Goal: Information Seeking & Learning: Learn about a topic

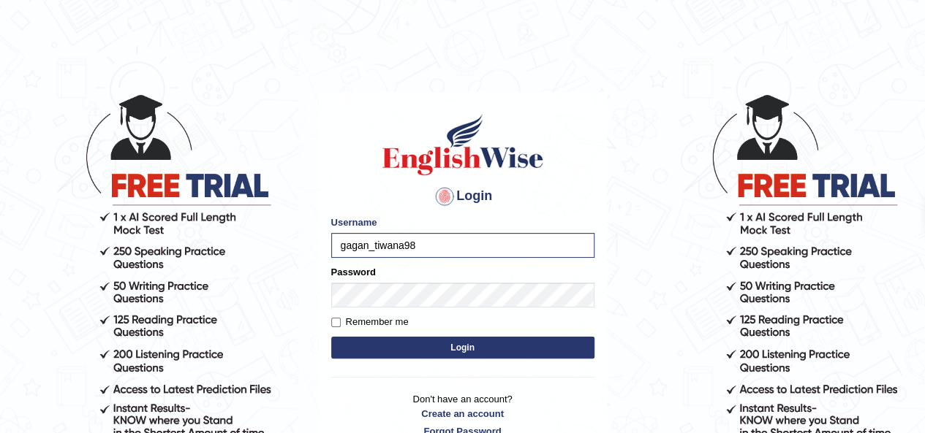
click at [417, 346] on button "Login" at bounding box center [462, 348] width 263 height 22
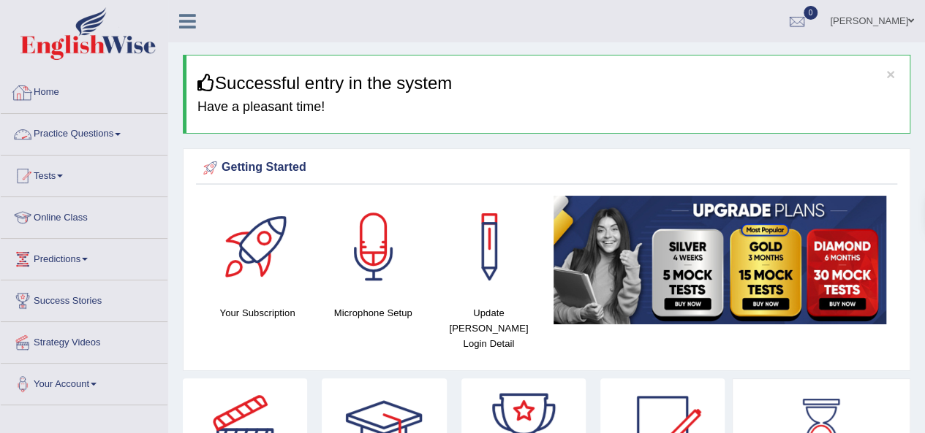
click at [102, 140] on link "Practice Questions" at bounding box center [84, 132] width 167 height 37
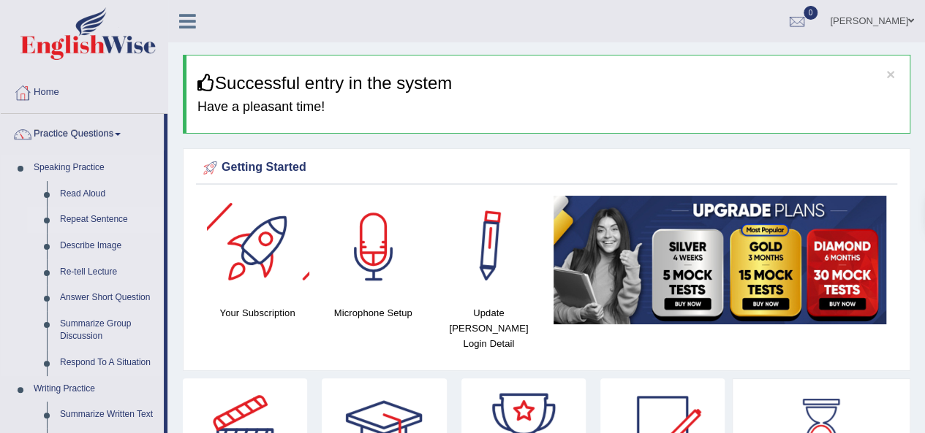
click at [110, 217] on link "Repeat Sentence" at bounding box center [108, 220] width 110 height 26
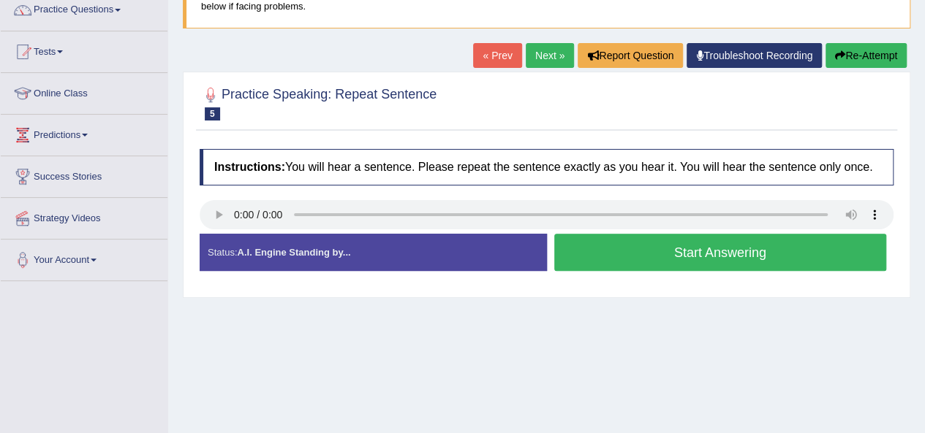
scroll to position [135, 0]
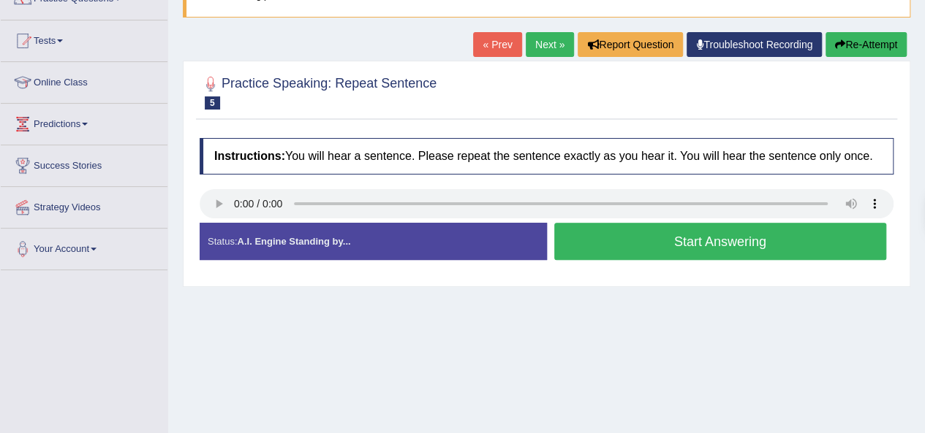
click at [674, 243] on button "Start Answering" at bounding box center [720, 241] width 333 height 37
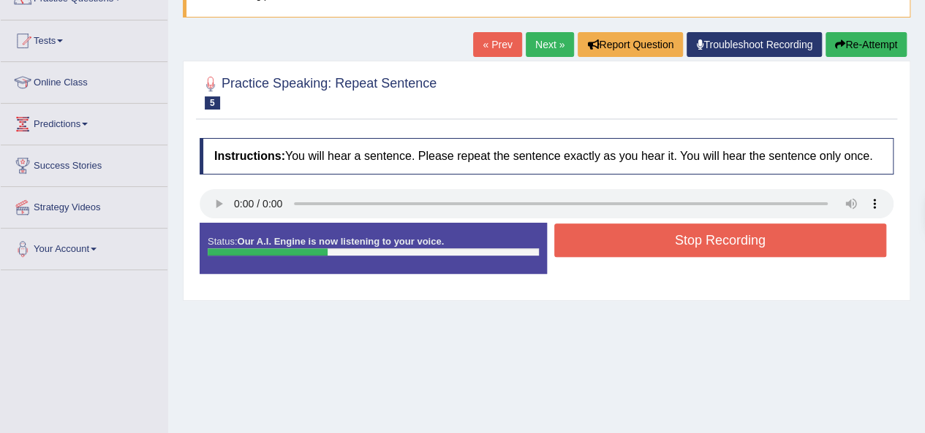
click at [677, 243] on button "Stop Recording" at bounding box center [720, 241] width 333 height 34
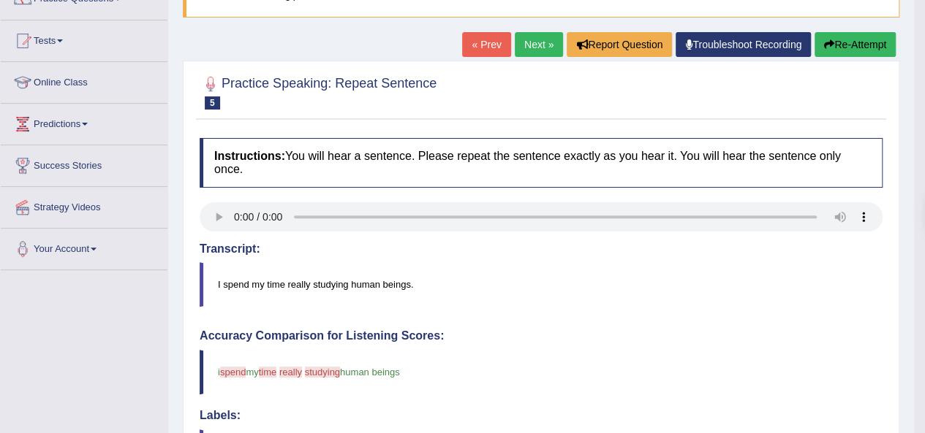
click at [547, 58] on div "« Prev Next » Report Question Troubleshoot Recording Re-Attempt" at bounding box center [680, 46] width 437 height 29
click at [544, 50] on link "Next »" at bounding box center [539, 44] width 48 height 25
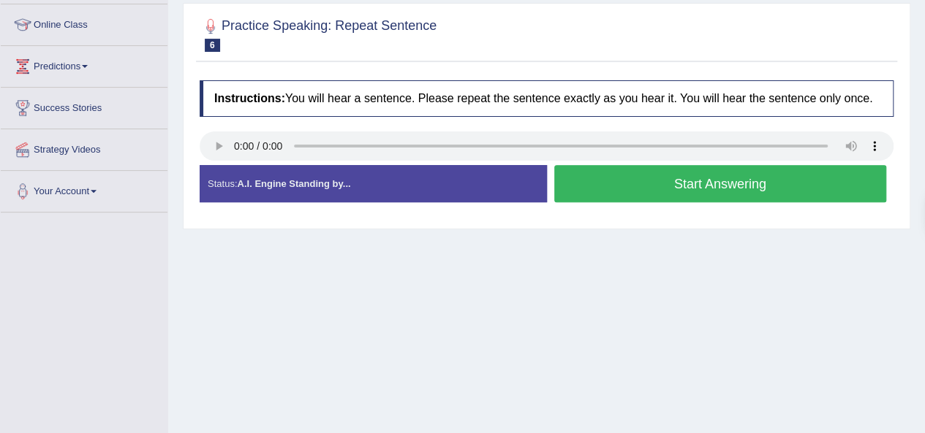
click at [681, 184] on button "Start Answering" at bounding box center [720, 183] width 333 height 37
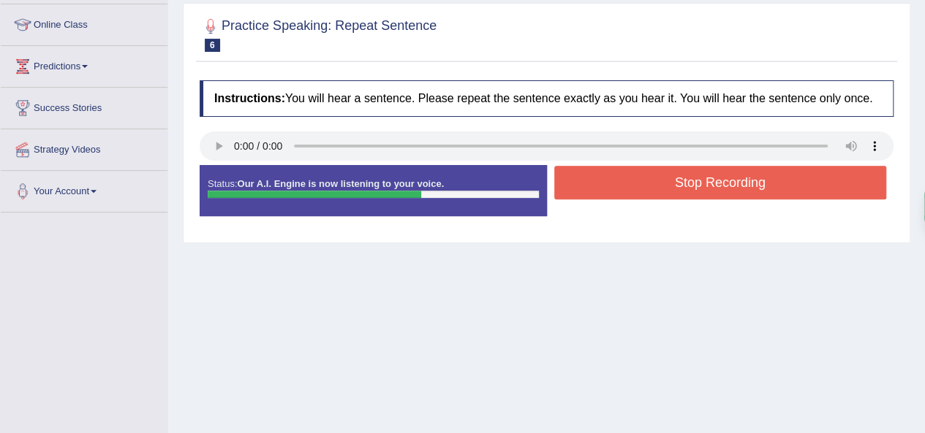
click at [718, 186] on button "Stop Recording" at bounding box center [720, 183] width 333 height 34
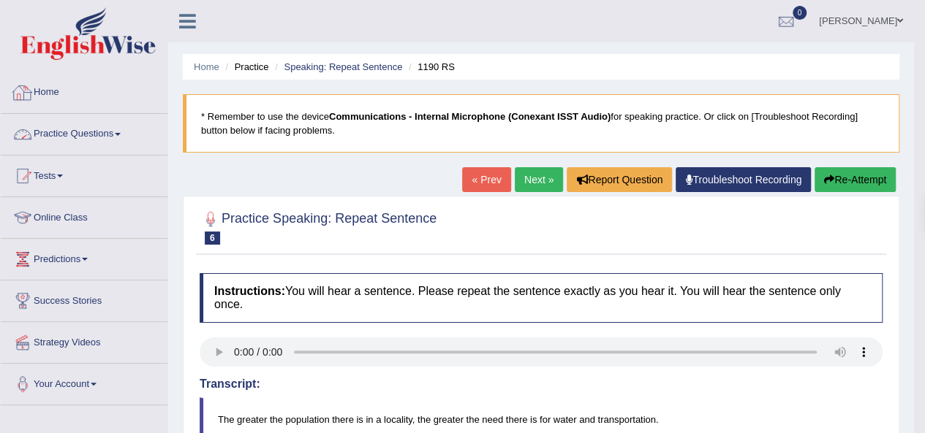
click at [104, 135] on link "Practice Questions" at bounding box center [84, 132] width 167 height 37
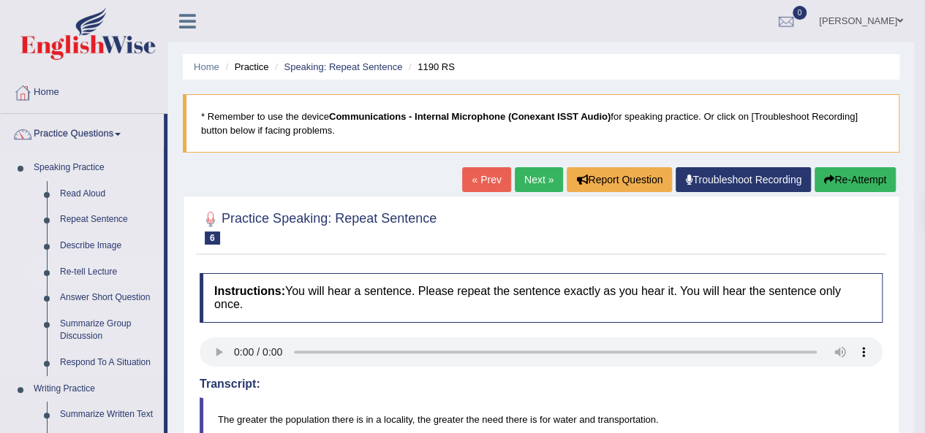
click at [99, 273] on link "Re-tell Lecture" at bounding box center [108, 272] width 110 height 26
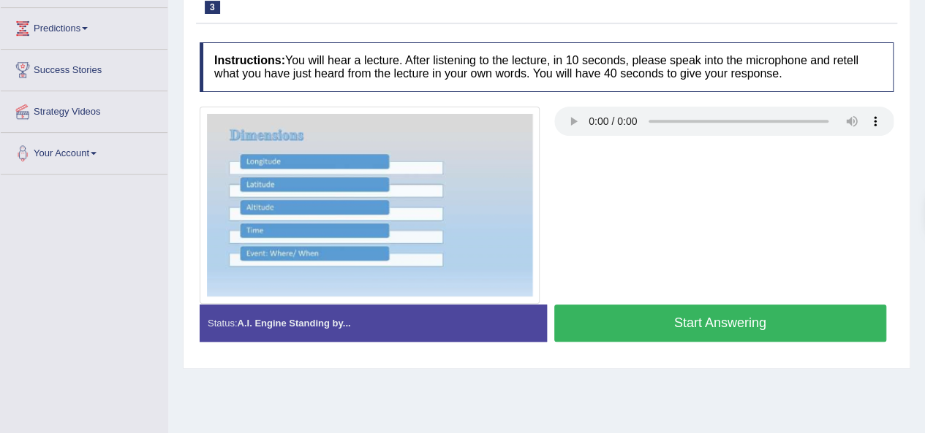
click at [665, 323] on button "Start Answering" at bounding box center [720, 323] width 333 height 37
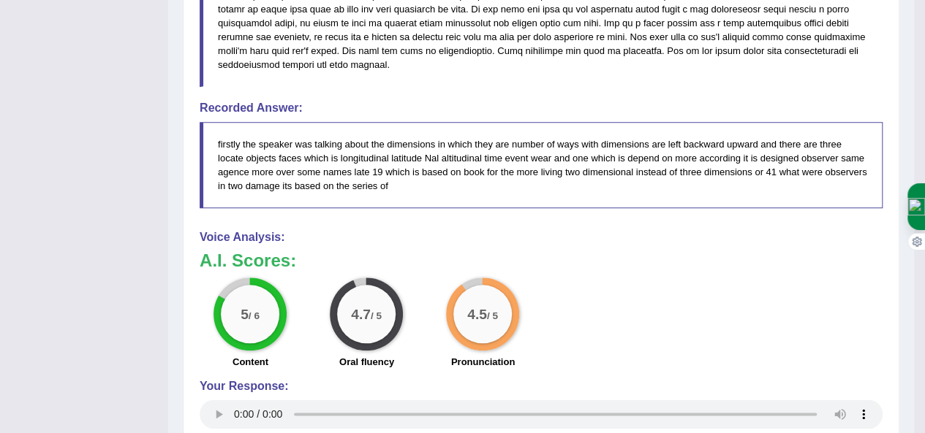
scroll to position [779, 0]
